Goal: Navigation & Orientation: Find specific page/section

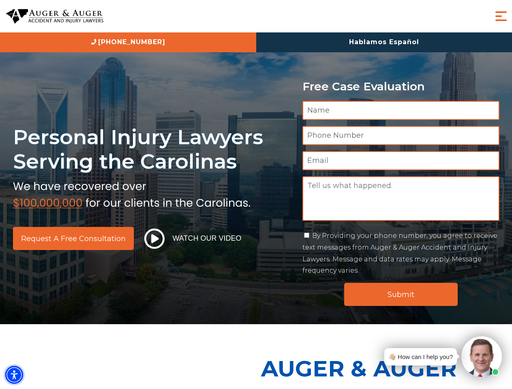
click at [14, 375] on img "Accessibility Menu" at bounding box center [14, 375] width 18 height 18
